Goal: Transaction & Acquisition: Purchase product/service

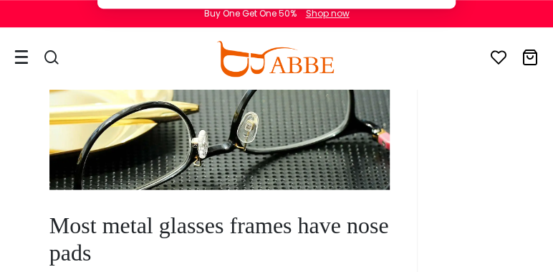
scroll to position [892, 0]
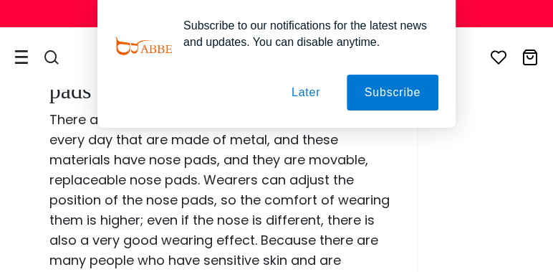
click at [317, 95] on button "Later" at bounding box center [306, 93] width 65 height 36
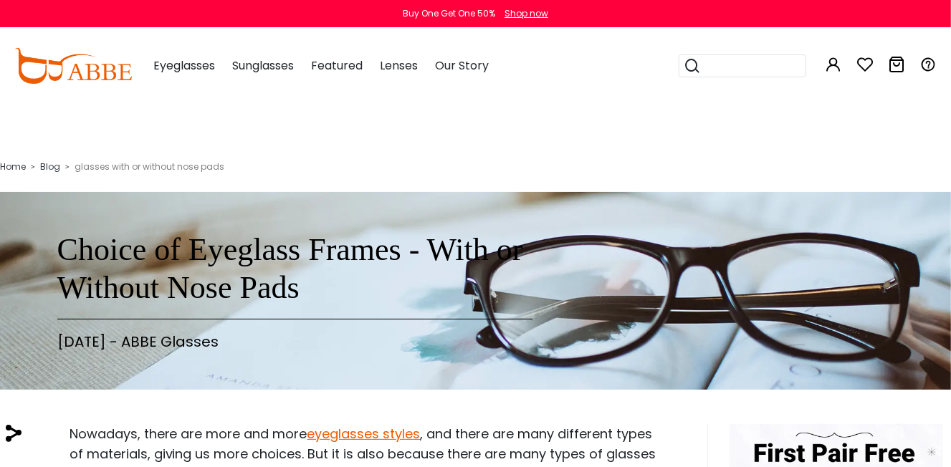
scroll to position [0, 0]
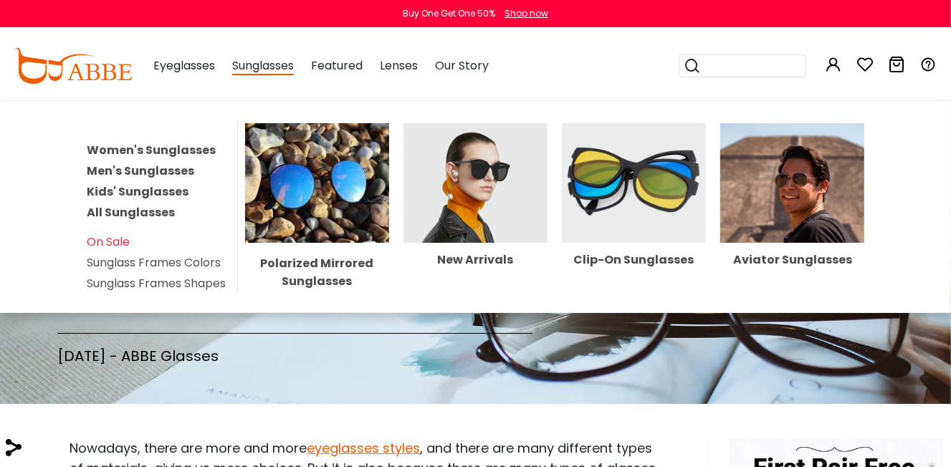
click at [244, 77] on div "Sunglasses Women's Sunglasses Men's Sunglasses Kids' Sunglasses All Sunglasses …" at bounding box center [263, 66] width 62 height 72
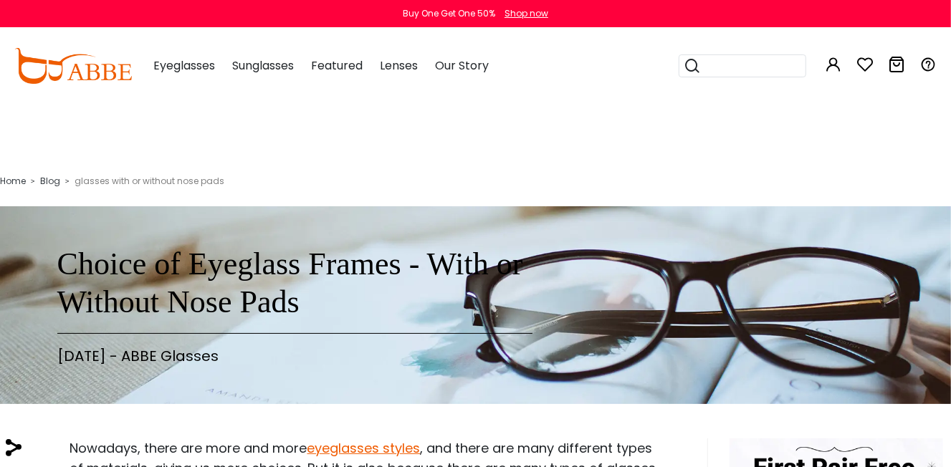
click at [258, 67] on span "Sunglasses" at bounding box center [263, 65] width 62 height 16
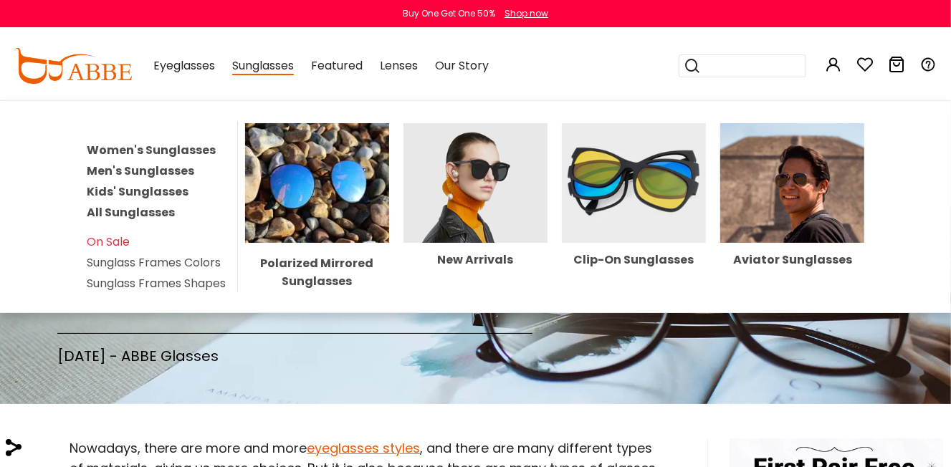
click at [764, 180] on img at bounding box center [792, 182] width 144 height 119
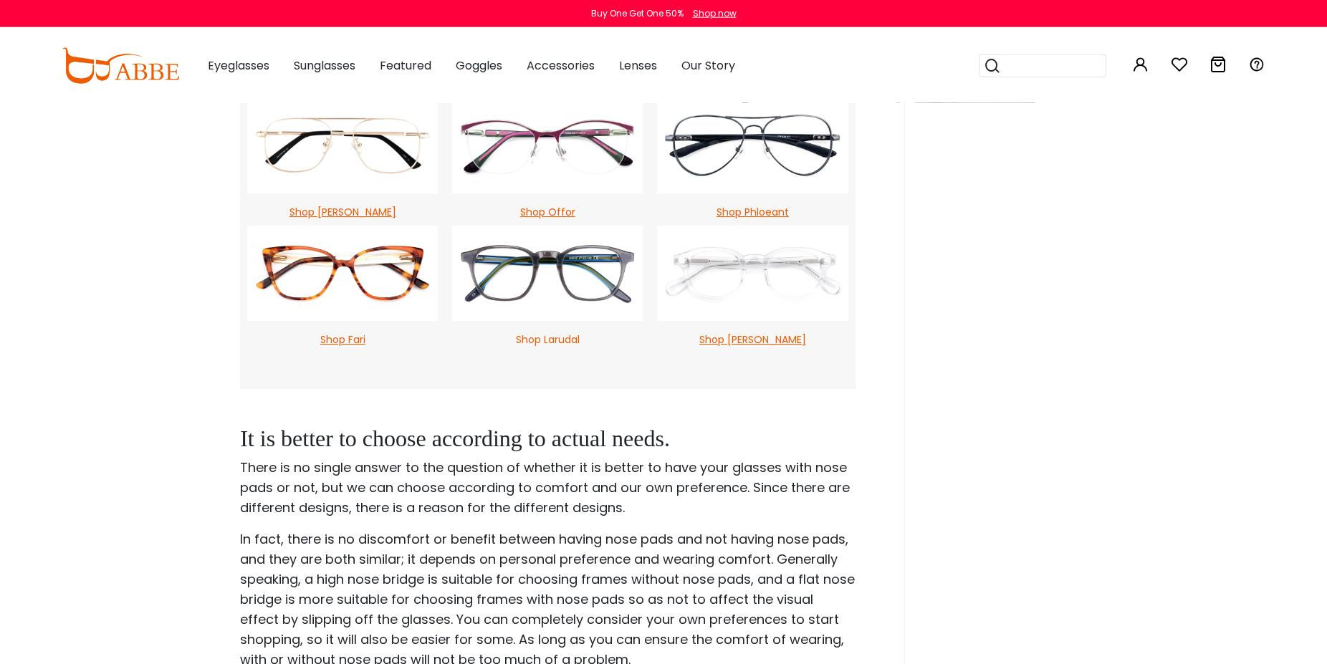
scroll to position [1478, 0]
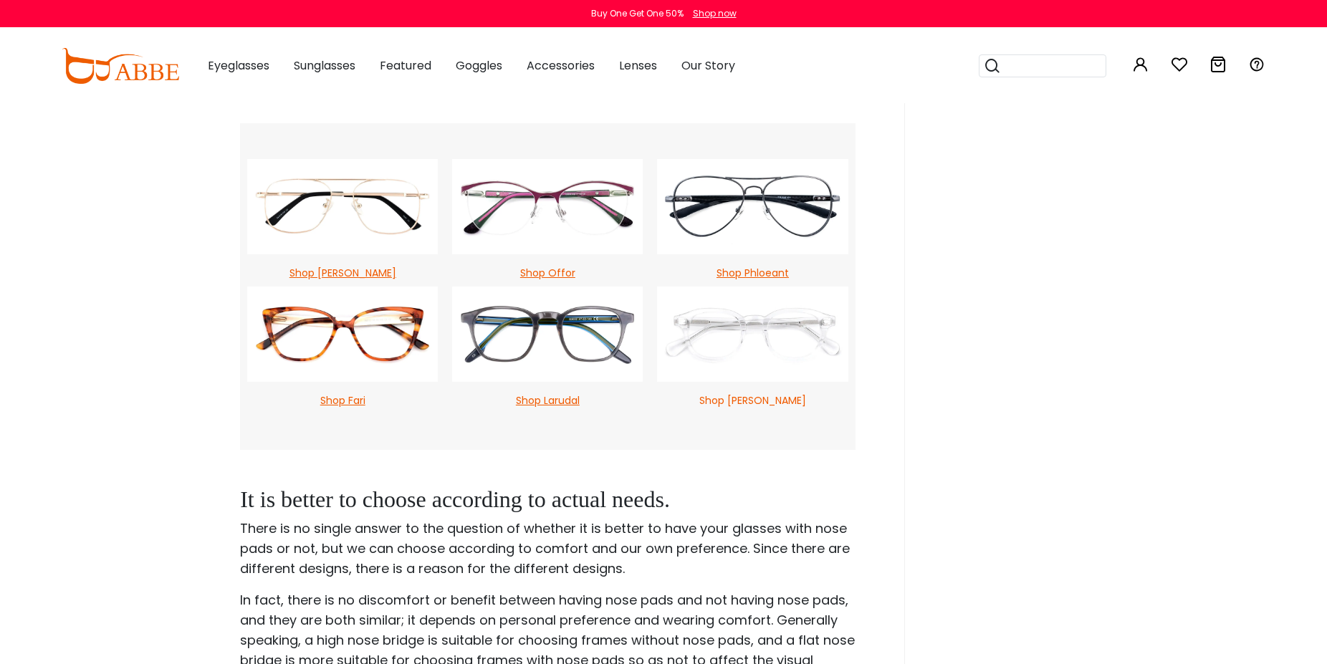
click at [747, 327] on img at bounding box center [752, 334] width 191 height 95
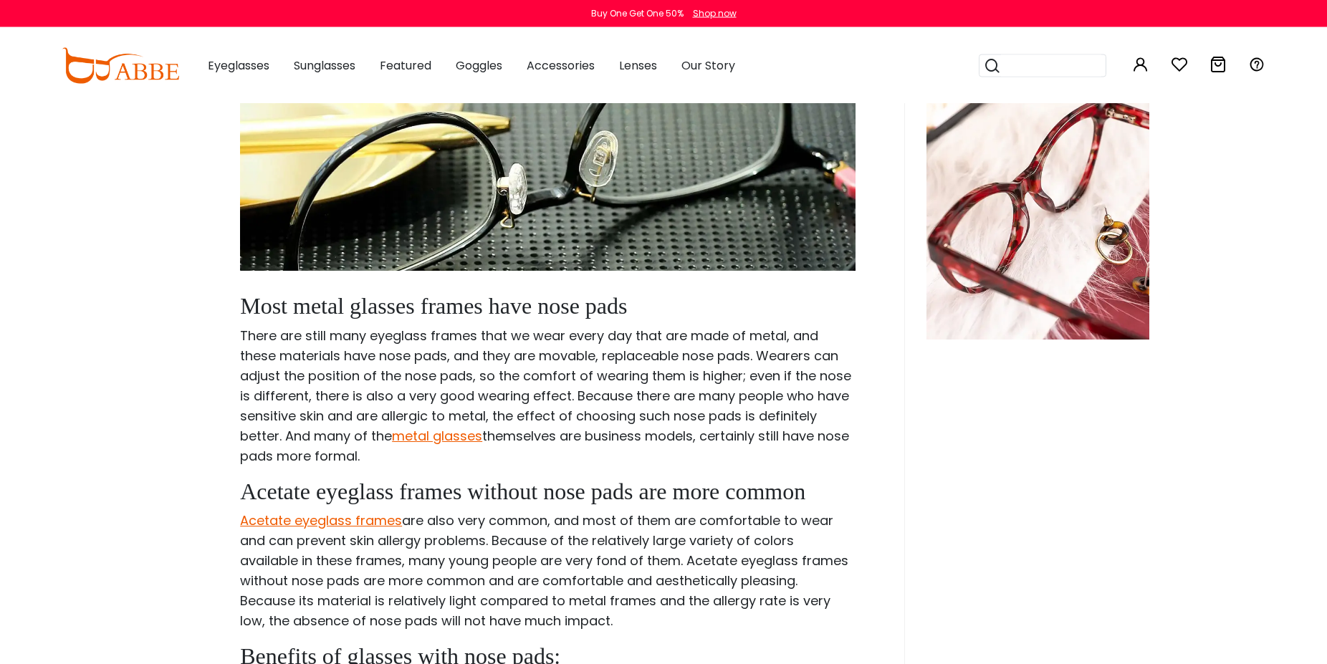
scroll to position [589, 0]
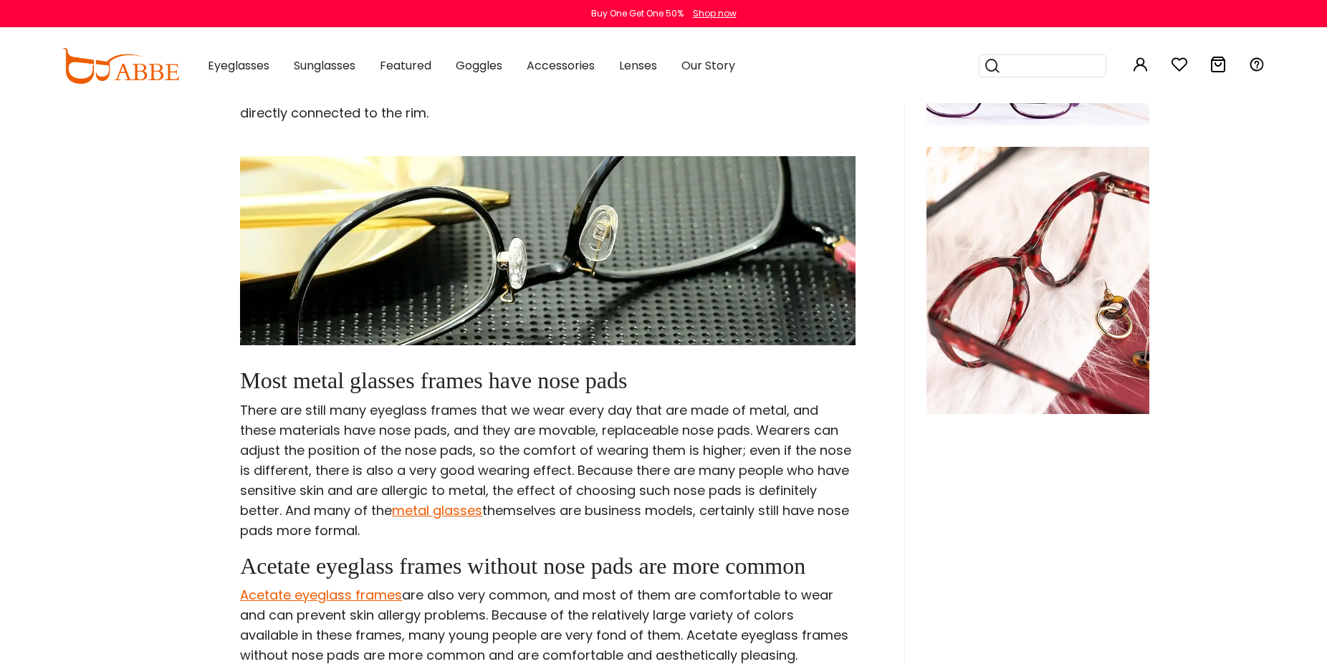
click at [1064, 267] on img at bounding box center [1038, 280] width 223 height 267
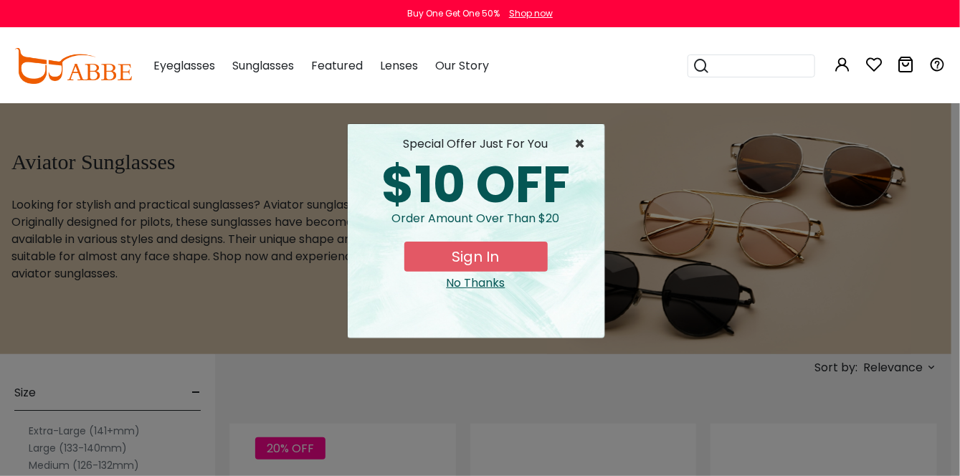
click at [581, 144] on span "×" at bounding box center [584, 143] width 18 height 17
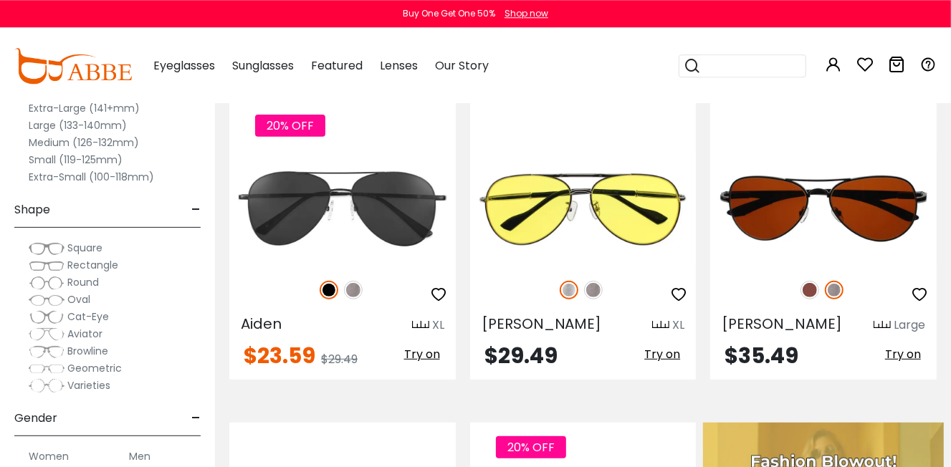
scroll to position [154, 0]
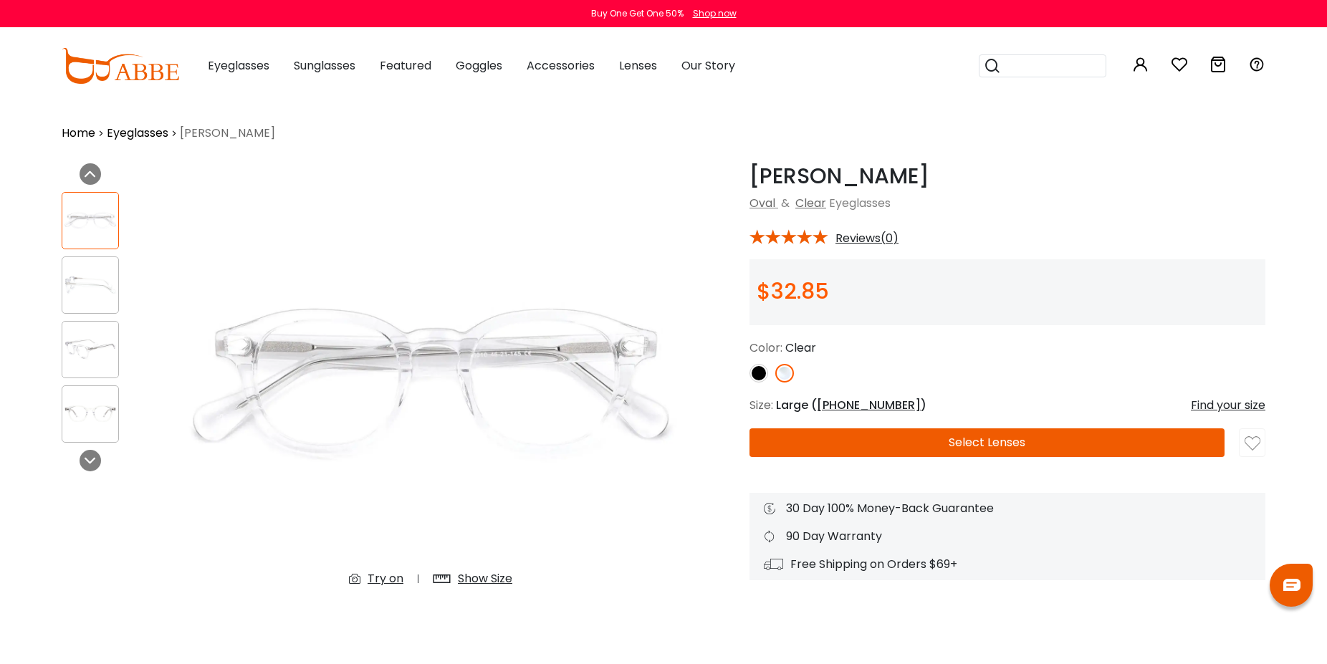
click at [91, 274] on img at bounding box center [90, 285] width 56 height 28
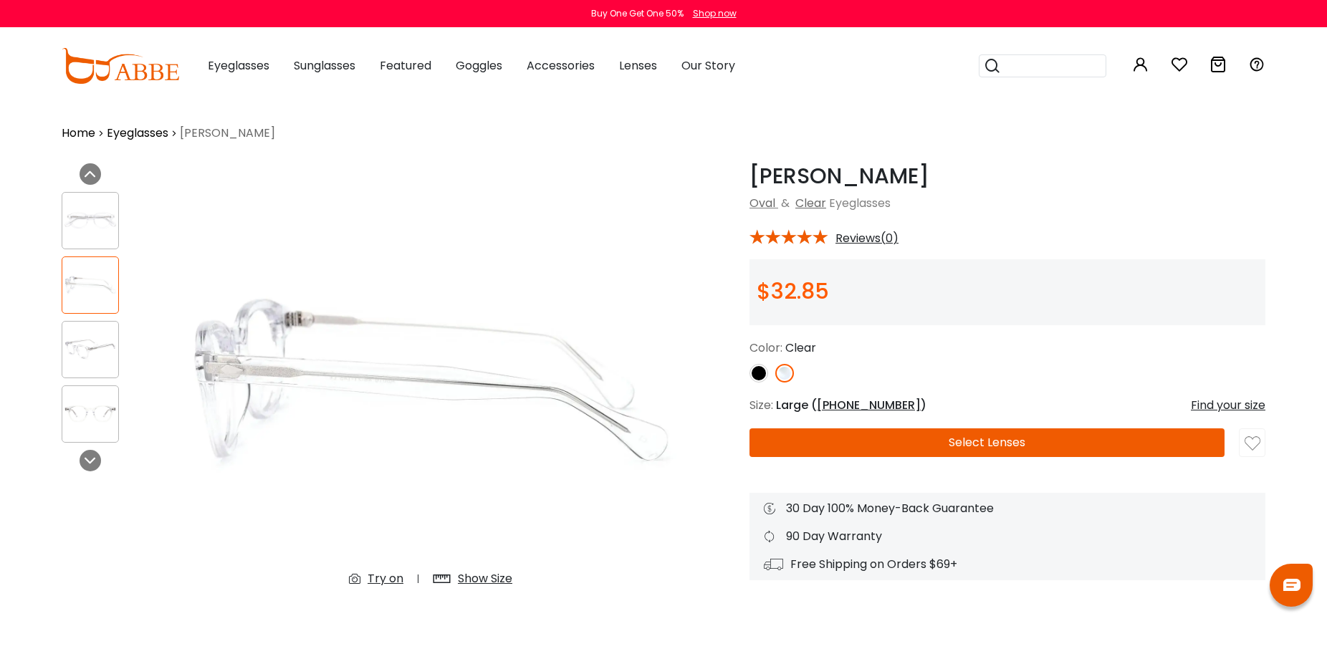
click at [99, 358] on img at bounding box center [90, 349] width 56 height 28
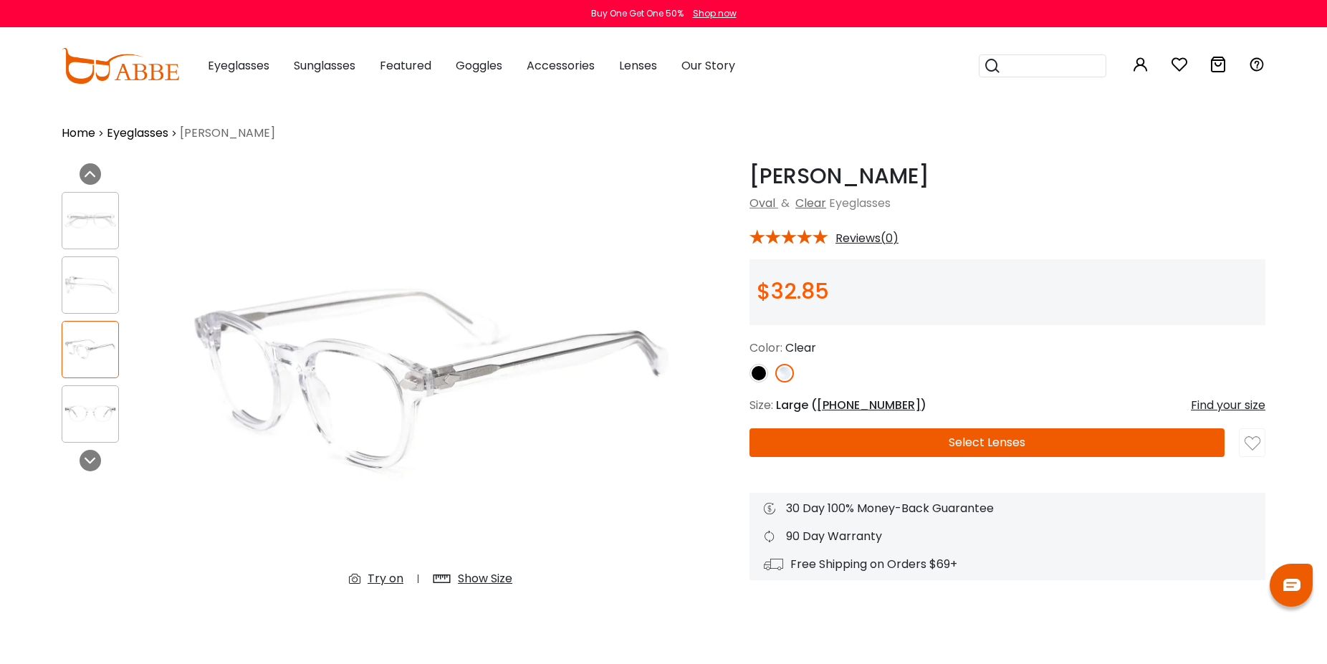
click at [110, 417] on img at bounding box center [90, 414] width 56 height 28
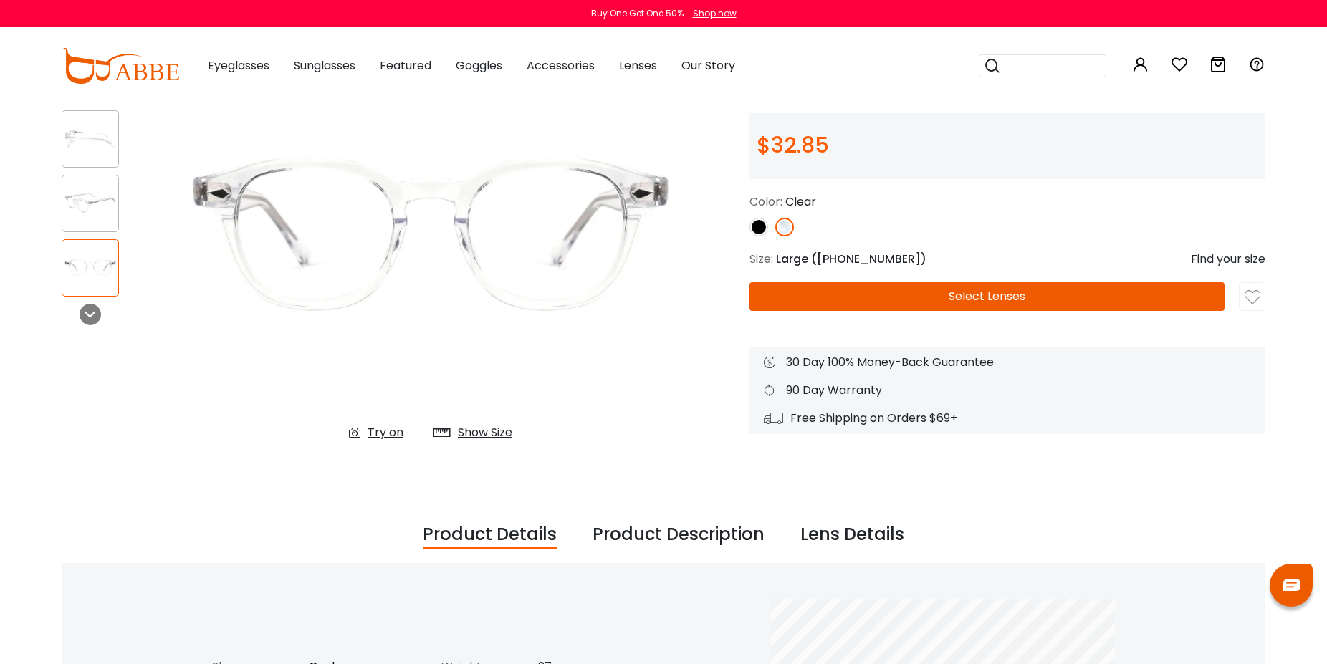
scroll to position [439, 0]
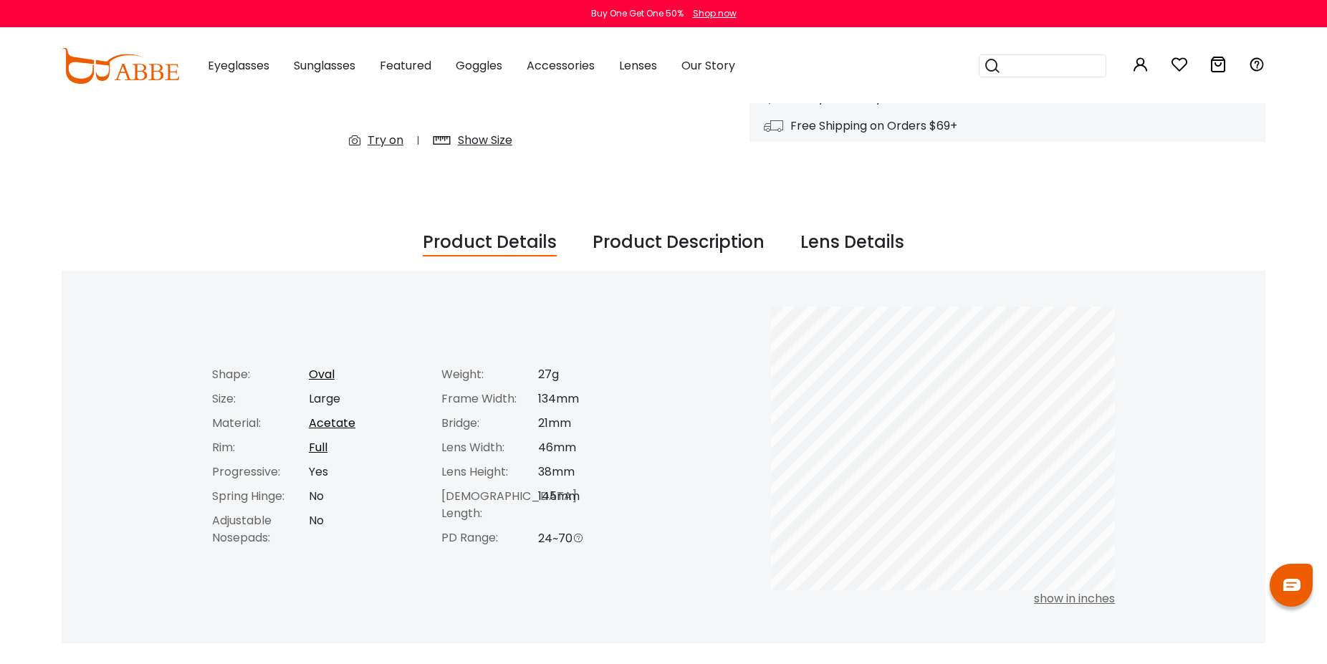
click at [685, 248] on div "Product Description" at bounding box center [679, 242] width 172 height 27
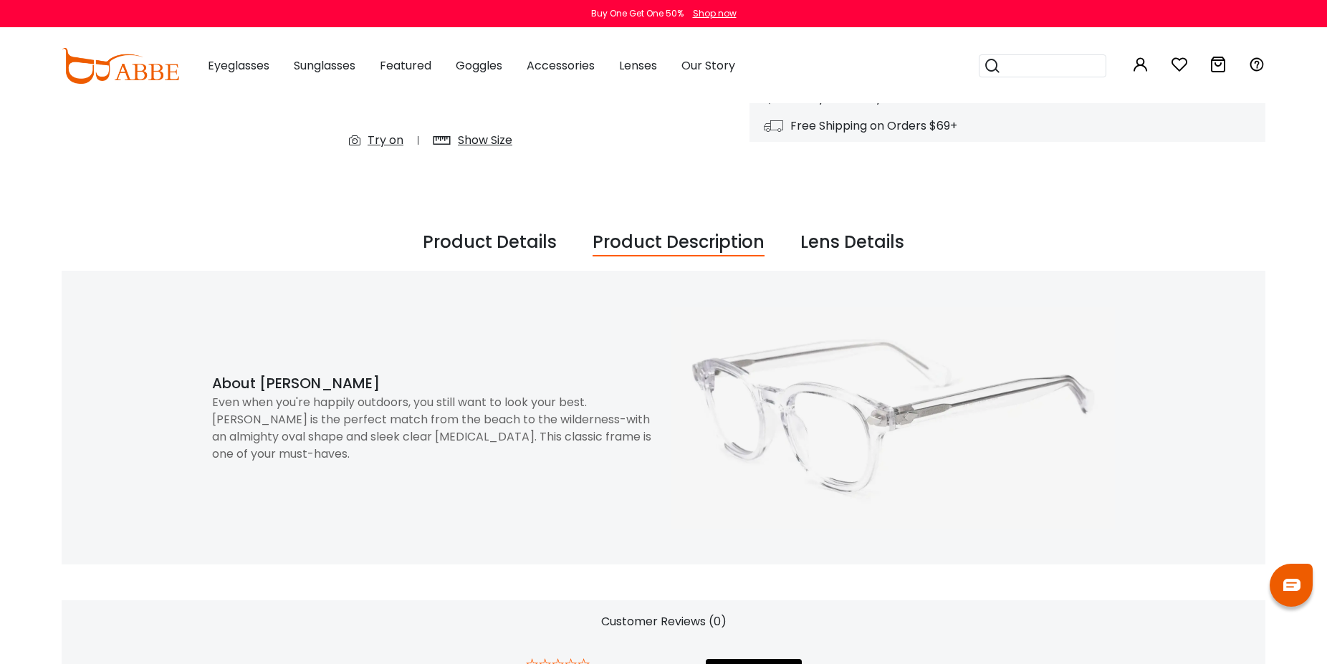
click at [538, 247] on div "Product Details" at bounding box center [490, 242] width 134 height 27
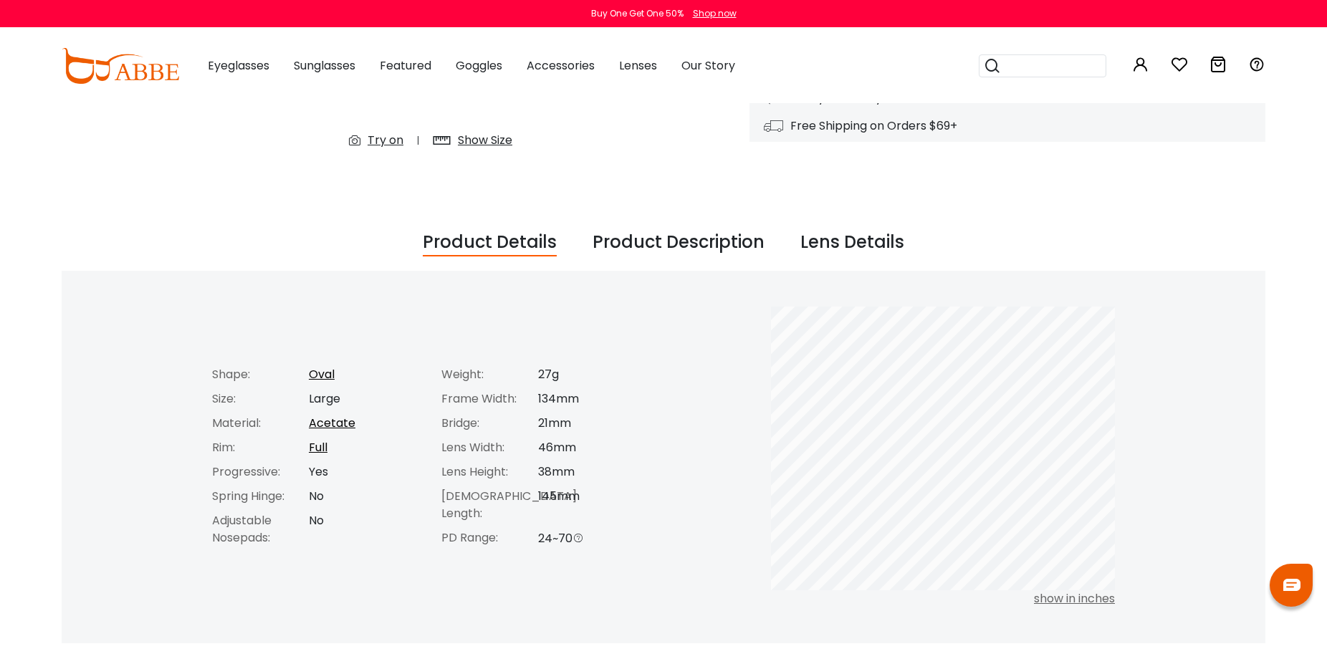
click at [853, 248] on div "Lens Details" at bounding box center [853, 242] width 104 height 27
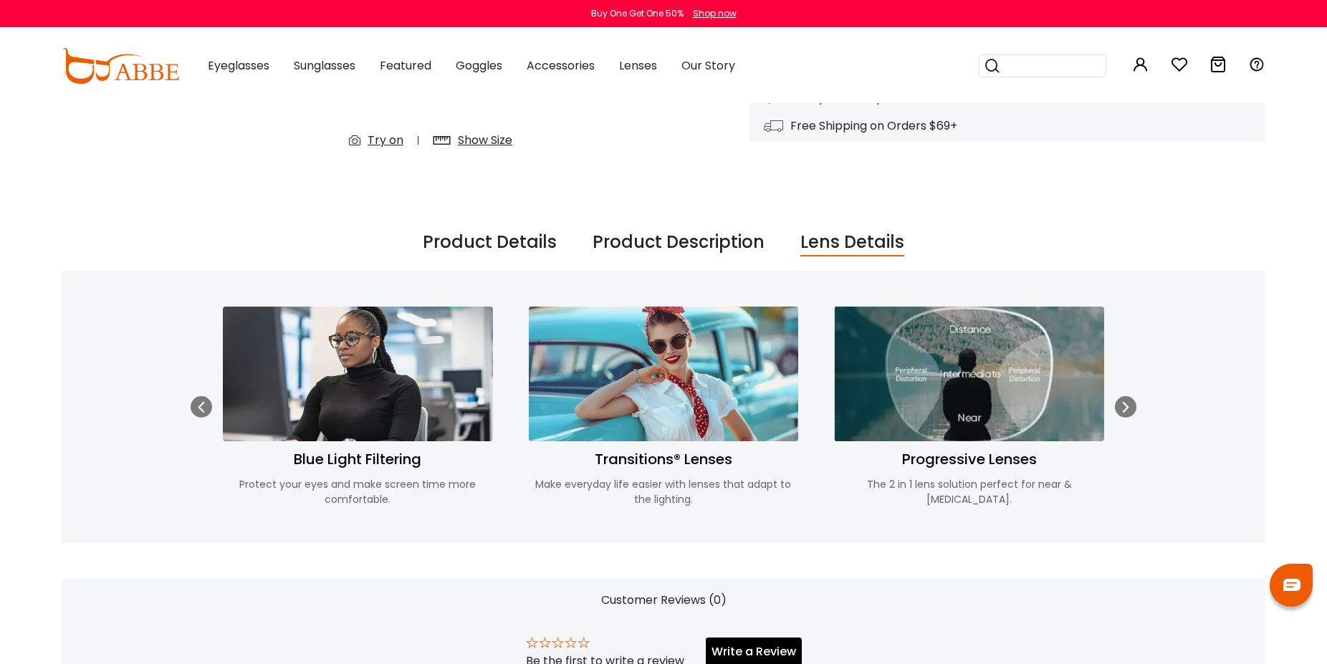
click at [675, 259] on div "********* Home Eyeglasses Crist ***** Previous Next Try on Try on" at bounding box center [664, 365] width 1204 height 1401
click at [679, 252] on div "Product Description" at bounding box center [679, 242] width 172 height 27
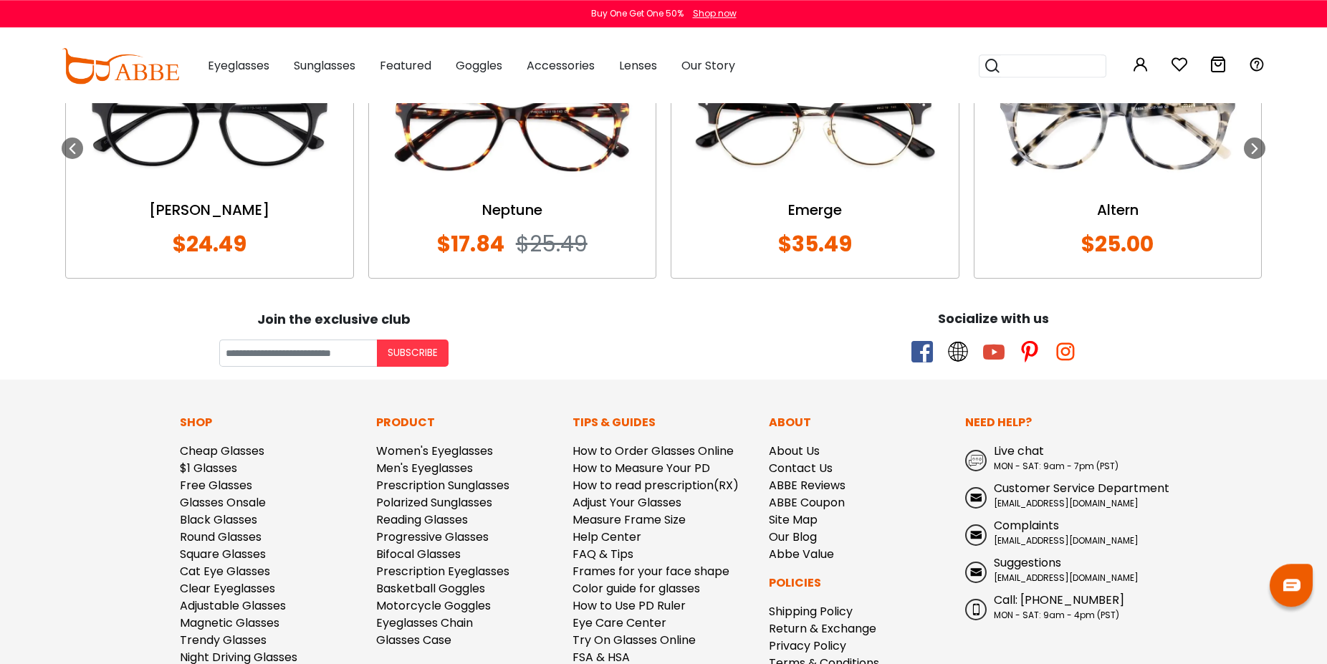
scroll to position [1170, 0]
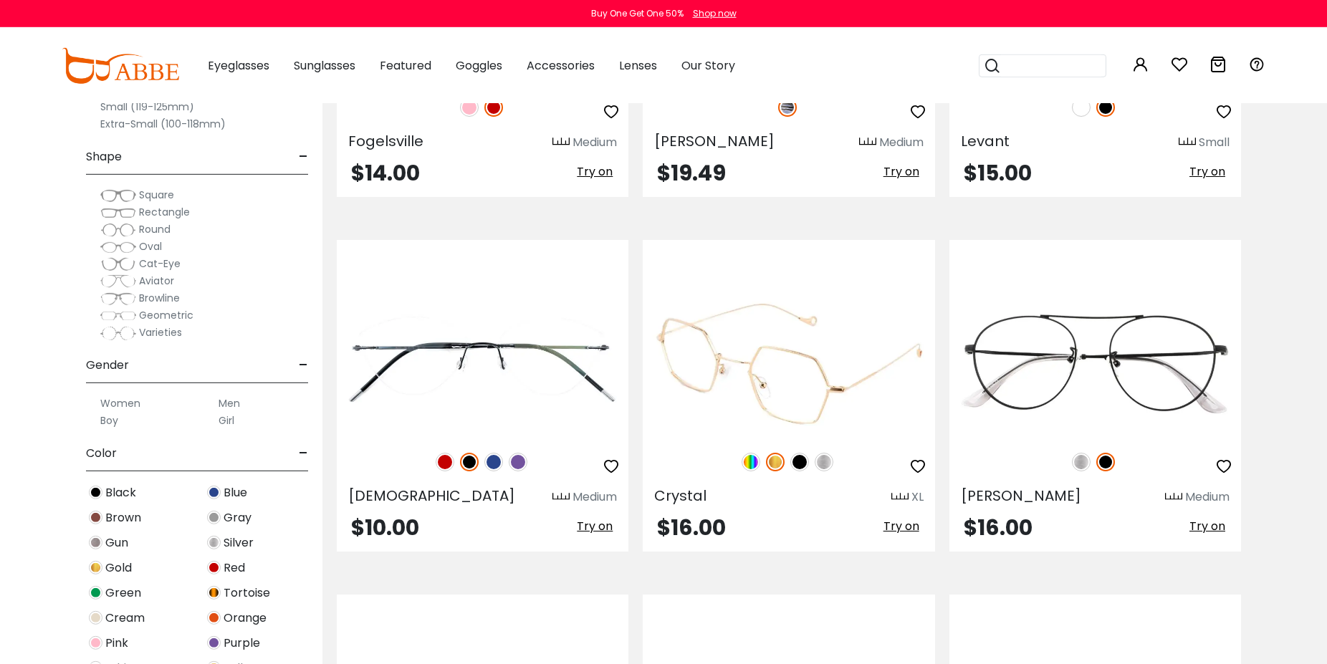
scroll to position [2559, 0]
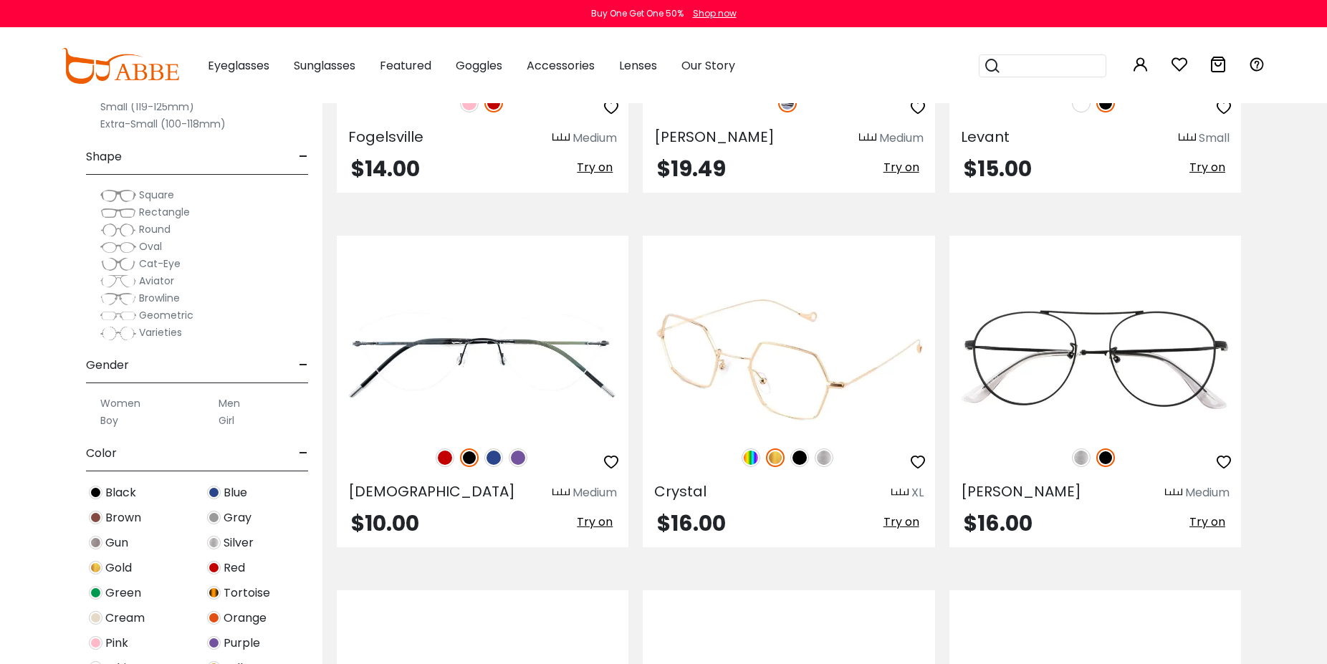
click at [756, 383] on img at bounding box center [789, 360] width 292 height 146
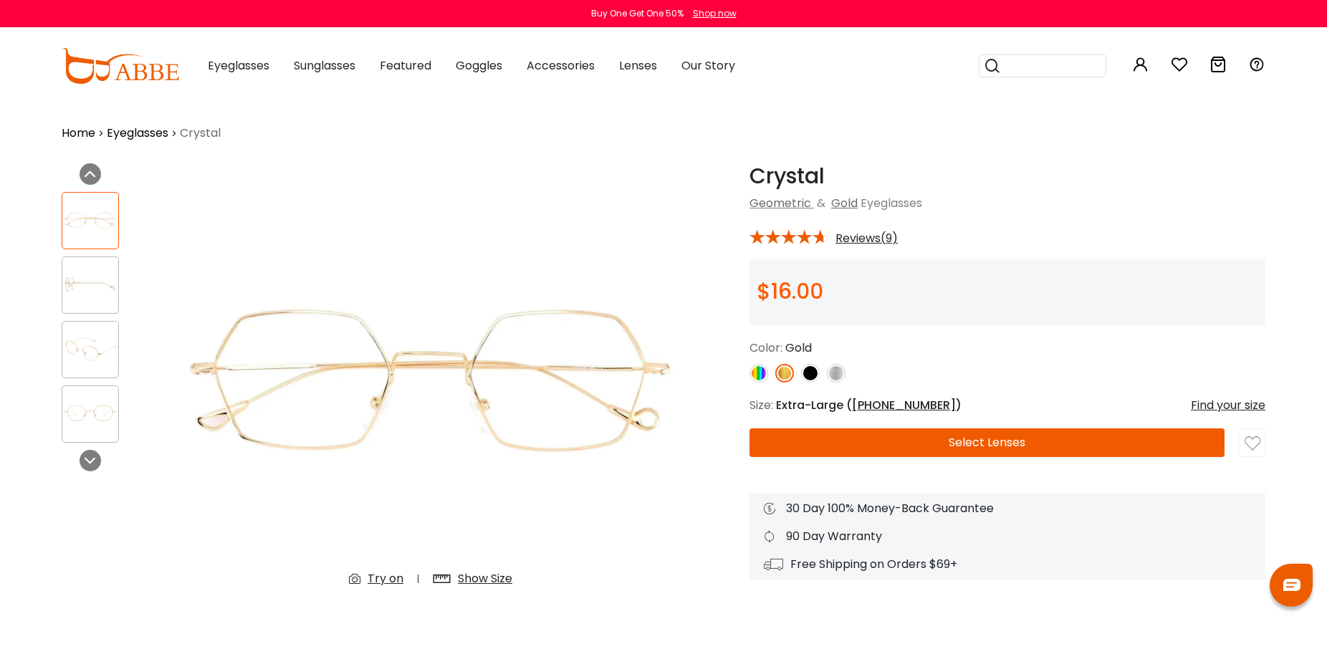
click at [473, 406] on img at bounding box center [430, 381] width 523 height 436
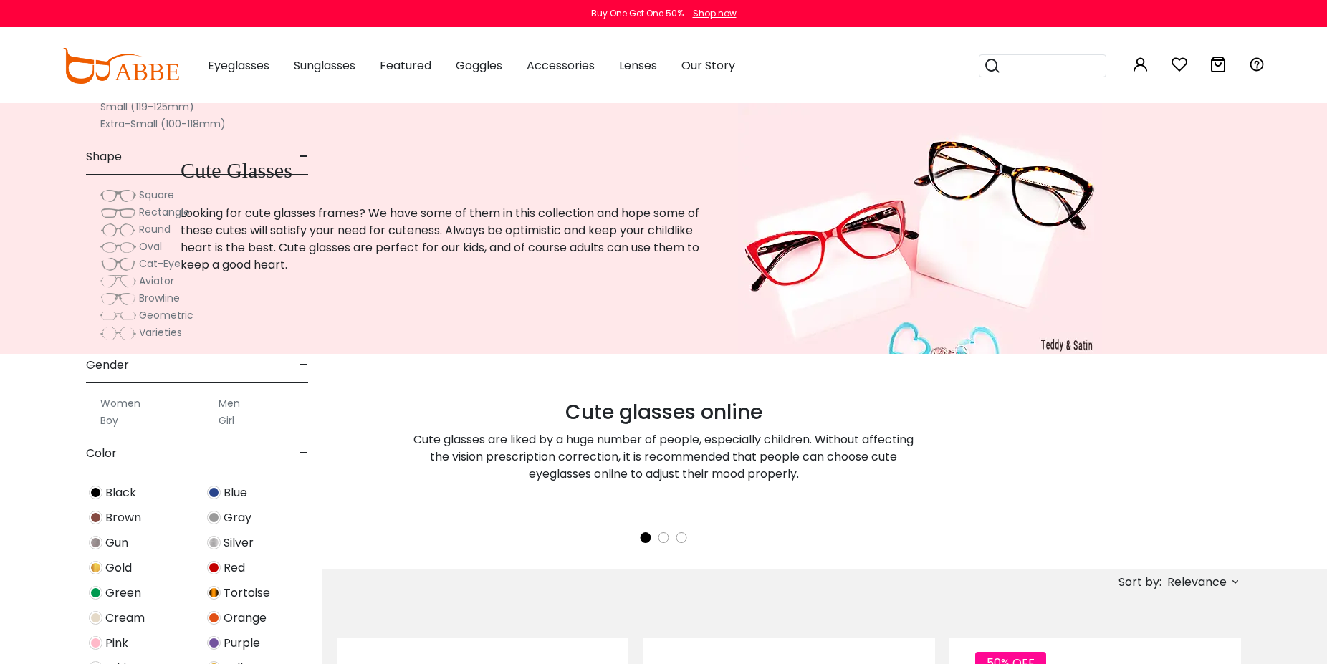
scroll to position [2559, 0]
